Goal: Check status: Check status

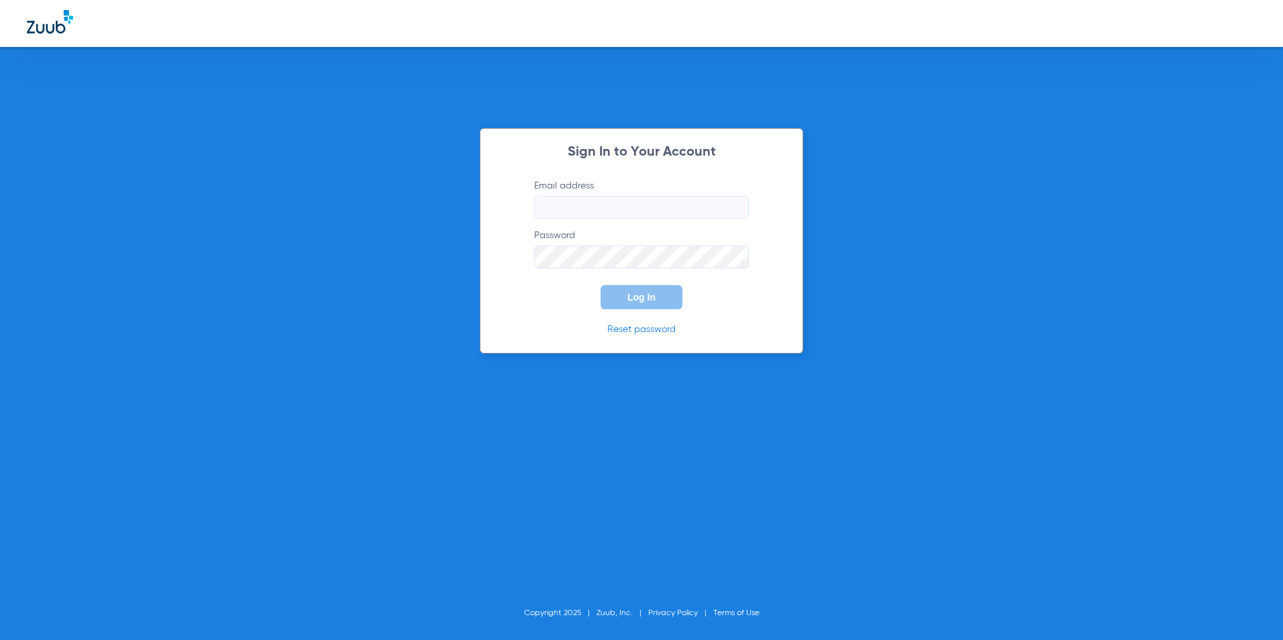
type input "[EMAIL_ADDRESS][DOMAIN_NAME]"
click at [653, 301] on span "Log In" at bounding box center [641, 297] width 28 height 11
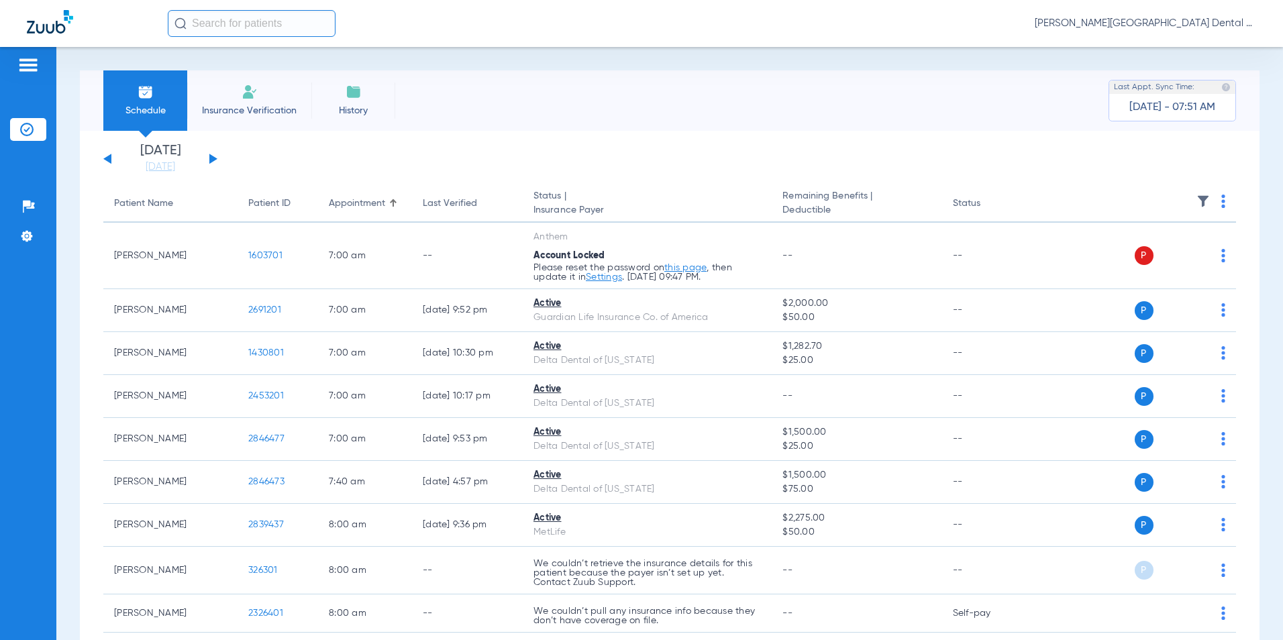
click at [213, 156] on div "[DATE] [DATE] [DATE] [DATE] [DATE] [DATE] [DATE] [DATE] [DATE] [DATE] [DATE] [D…" at bounding box center [160, 159] width 114 height 30
click at [211, 158] on button at bounding box center [213, 159] width 8 height 10
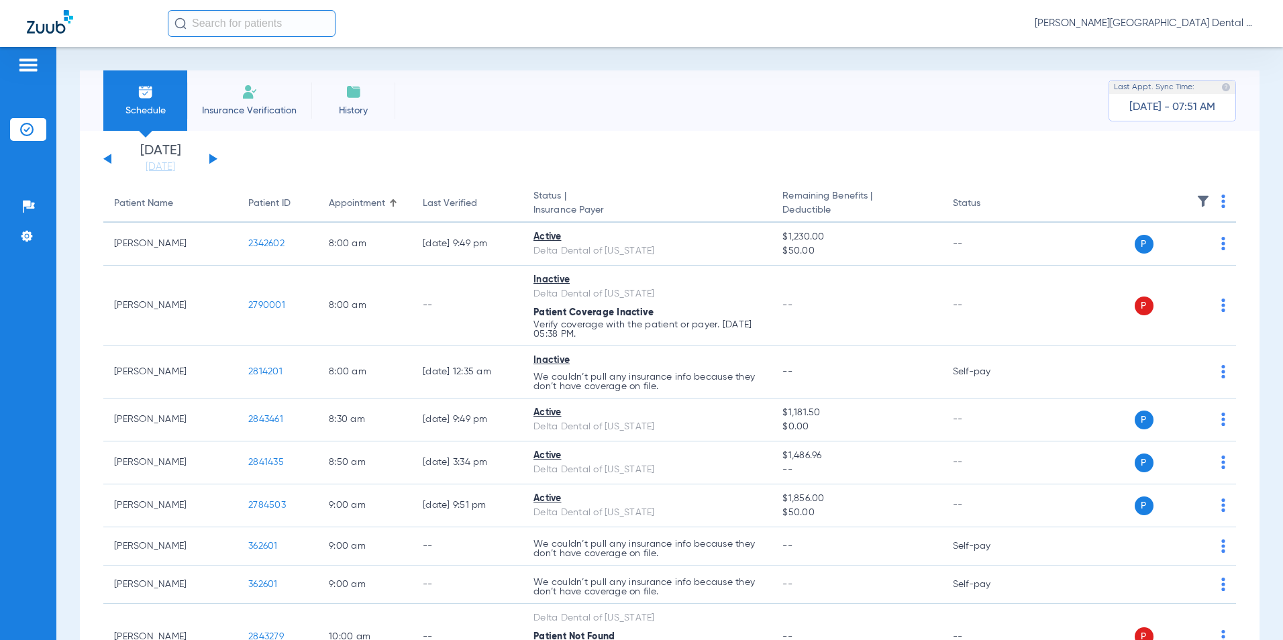
click at [211, 158] on button at bounding box center [213, 159] width 8 height 10
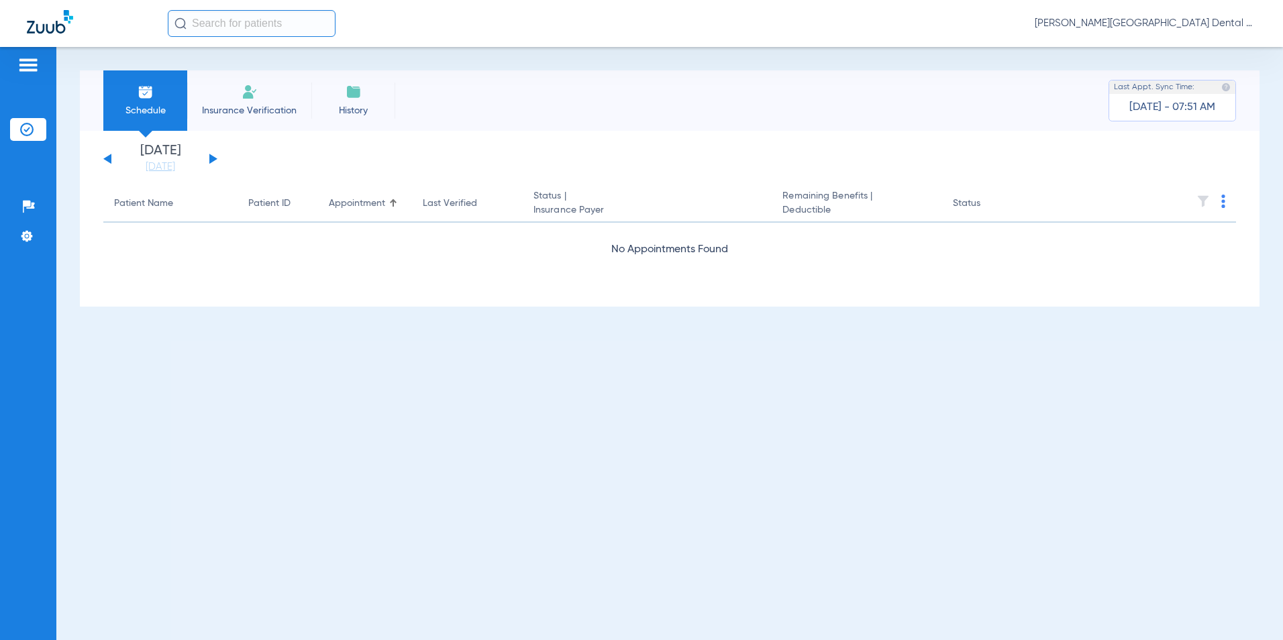
click at [211, 158] on button at bounding box center [213, 159] width 8 height 10
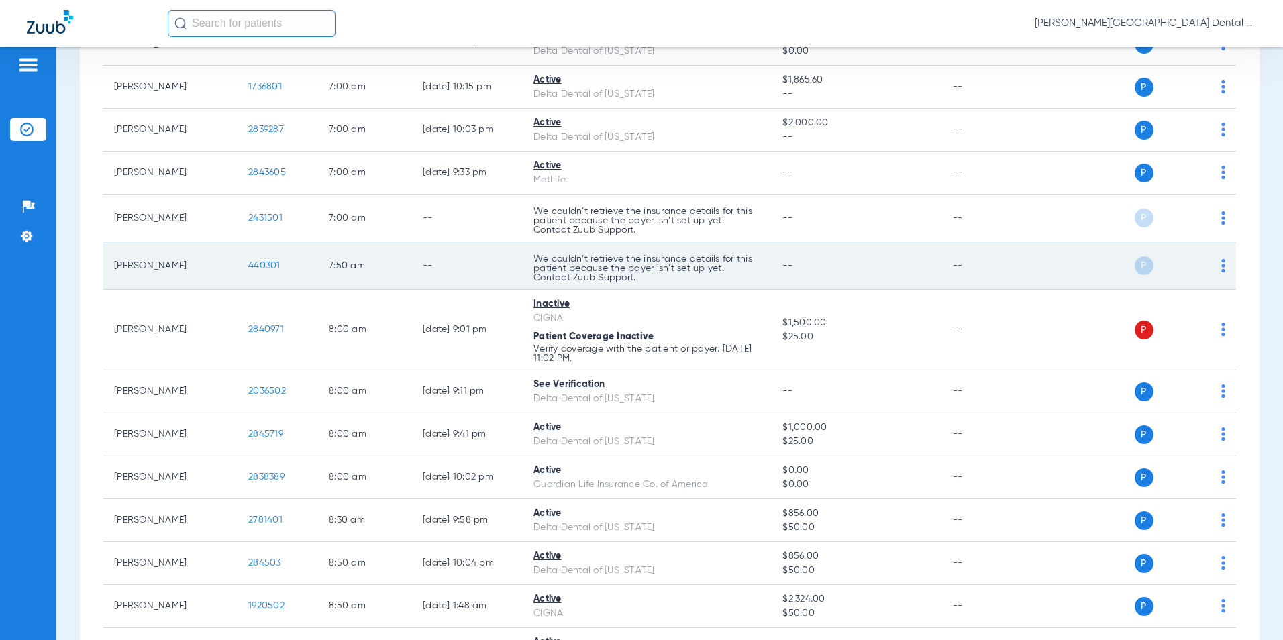
scroll to position [268, 0]
